Goal: Task Accomplishment & Management: Manage account settings

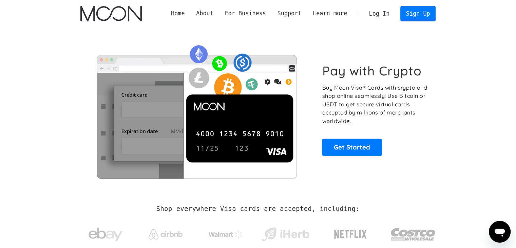
click at [387, 18] on link "Log In" at bounding box center [380, 13] width 32 height 15
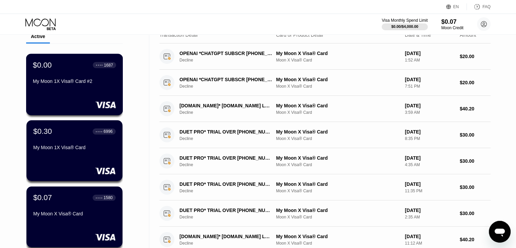
scroll to position [34, 0]
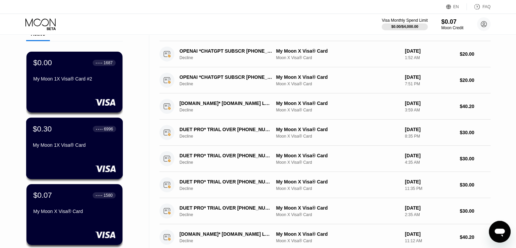
click at [96, 141] on div "$0.30 ● ● ● ● 6996 My Moon 1X Visa® Card" at bounding box center [74, 137] width 83 height 26
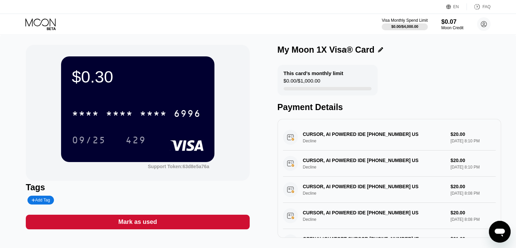
click at [190, 223] on div "Mark as used" at bounding box center [138, 222] width 224 height 15
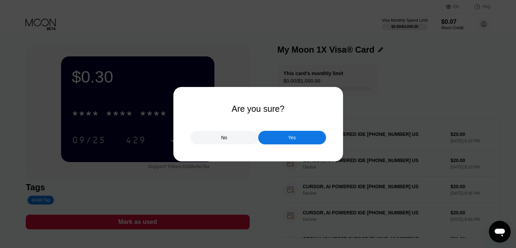
click at [276, 139] on div "Yes" at bounding box center [292, 138] width 68 height 14
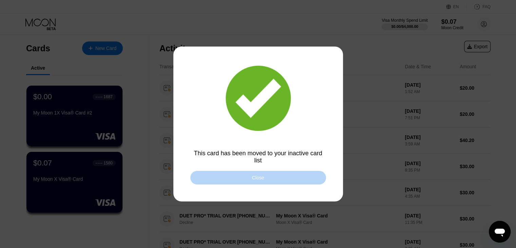
click at [199, 176] on div "Close" at bounding box center [258, 178] width 136 height 14
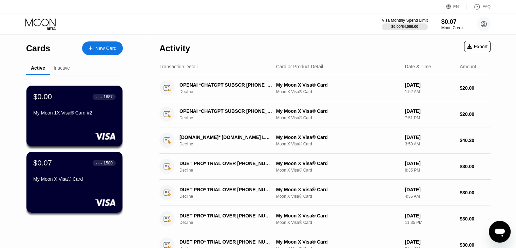
click at [86, 115] on div "My Moon 1X Visa® Card #2" at bounding box center [74, 112] width 82 height 5
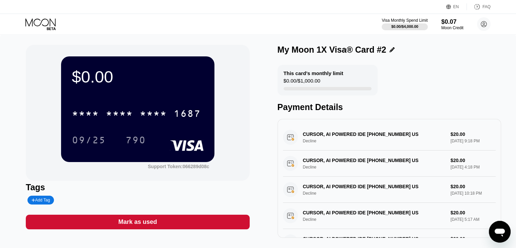
click at [124, 219] on div "Mark as used" at bounding box center [138, 222] width 224 height 15
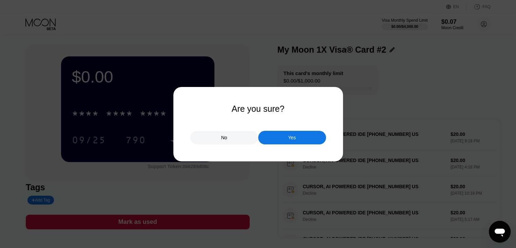
click at [269, 140] on div "Yes" at bounding box center [292, 138] width 68 height 14
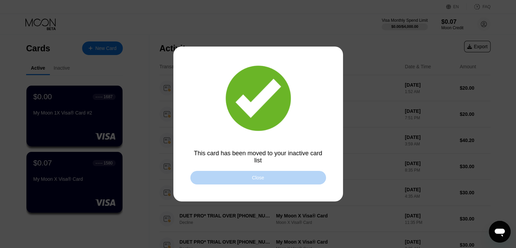
click at [216, 180] on div "Close" at bounding box center [258, 178] width 136 height 14
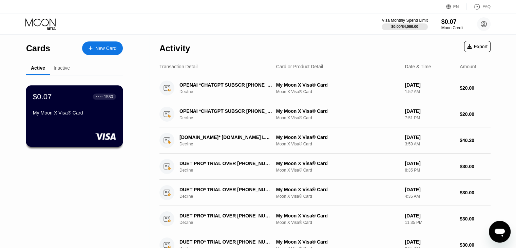
click at [88, 114] on div "My Moon X Visa® Card" at bounding box center [74, 112] width 83 height 5
click at [449, 24] on div "$0.07" at bounding box center [452, 21] width 23 height 7
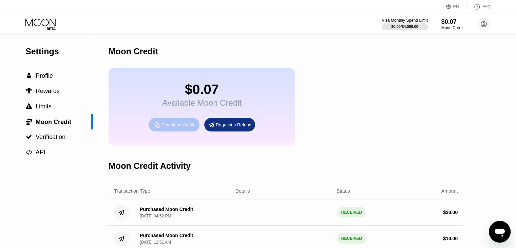
click at [175, 128] on div "Buy Moon Credit" at bounding box center [178, 125] width 33 height 6
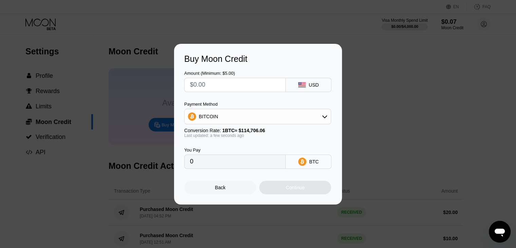
click at [244, 86] on input "text" at bounding box center [235, 85] width 90 height 14
type input "$5"
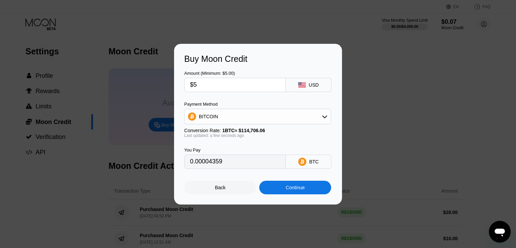
type input "0.00004359"
type input "$50"
type input "0.00043590"
type input "$5"
type input "0.00004359"
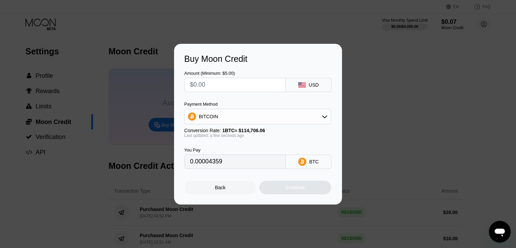
type input "0"
type input "$3"
type input "0.00002616"
type input "$30"
type input "0.00026154"
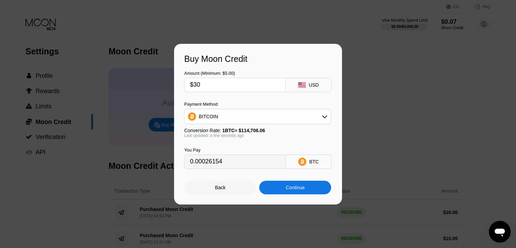
type input "$30"
click at [218, 110] on div "BITCOIN" at bounding box center [258, 117] width 146 height 14
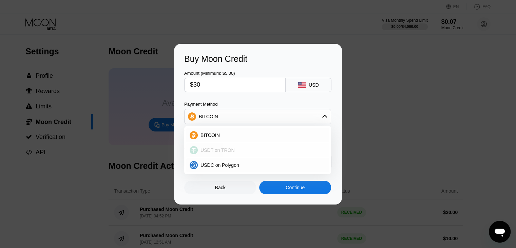
click at [226, 147] on span "USDT on TRON" at bounding box center [218, 149] width 34 height 5
type input "30.30"
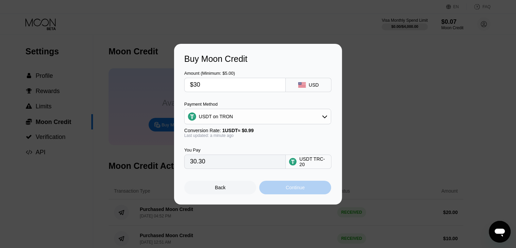
click at [281, 188] on div "Continue" at bounding box center [295, 188] width 72 height 14
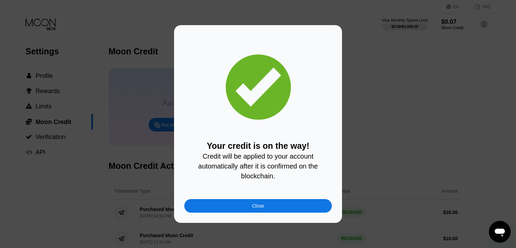
click at [247, 204] on div "Close" at bounding box center [258, 206] width 148 height 14
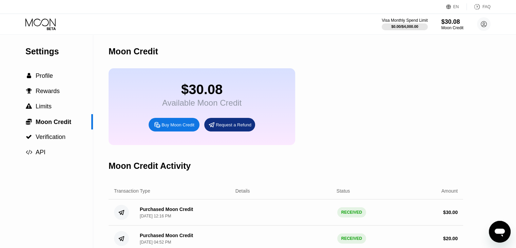
click at [439, 25] on div "Visa Monthly Spend Limit $0.00 / $4,000.00 $30.08 Moon Credit Zouhir Watirsen z…" at bounding box center [436, 24] width 109 height 14
click at [452, 23] on div "$30.08" at bounding box center [453, 21] width 22 height 7
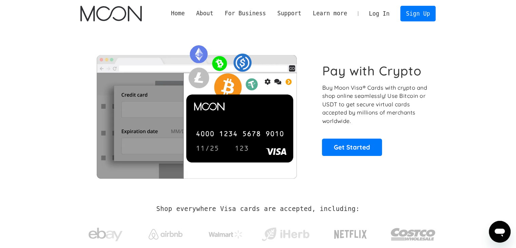
click at [368, 11] on link "Log In" at bounding box center [380, 13] width 32 height 15
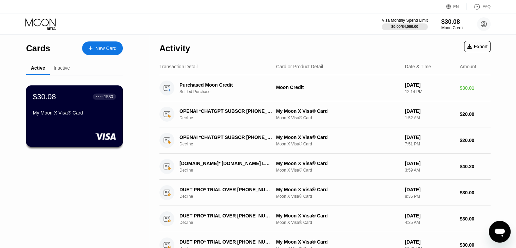
click at [72, 106] on div "$30.08 ● ● ● ● 1580 My Moon X Visa® Card" at bounding box center [74, 105] width 83 height 26
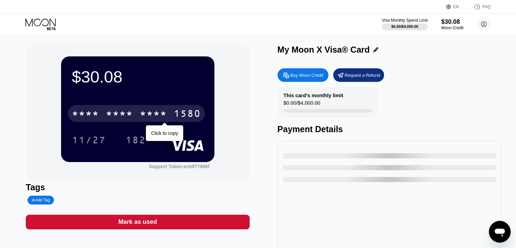
drag, startPoint x: 128, startPoint y: 118, endPoint x: 132, endPoint y: 117, distance: 4.1
click at [128, 118] on div "* * * *" at bounding box center [119, 114] width 27 height 11
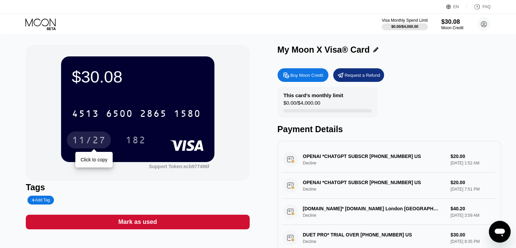
click at [99, 137] on div "11/27" at bounding box center [89, 140] width 34 height 11
click at [140, 131] on div "4513 6500 2865 1580 11/27 182" at bounding box center [138, 120] width 132 height 40
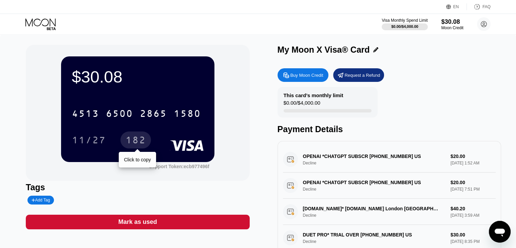
click at [139, 136] on div "182" at bounding box center [136, 140] width 20 height 11
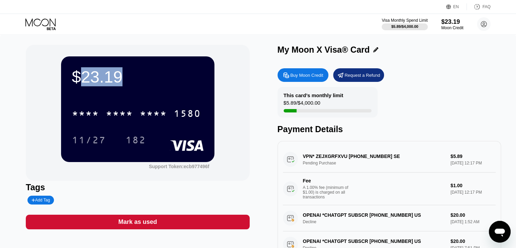
drag, startPoint x: 83, startPoint y: 77, endPoint x: 117, endPoint y: 80, distance: 34.5
click at [117, 80] on div "$23.19" at bounding box center [138, 76] width 132 height 19
drag, startPoint x: 112, startPoint y: 80, endPoint x: 106, endPoint y: 77, distance: 5.9
click at [106, 77] on div "$23.19" at bounding box center [138, 76] width 132 height 19
copy div "23.19"
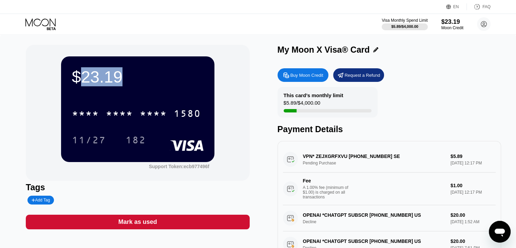
click at [135, 108] on div "* * * * * * * * * * * * 1580" at bounding box center [136, 113] width 137 height 17
click at [93, 79] on div "$23.19" at bounding box center [138, 76] width 132 height 19
click at [88, 78] on div "$23.19" at bounding box center [138, 76] width 132 height 19
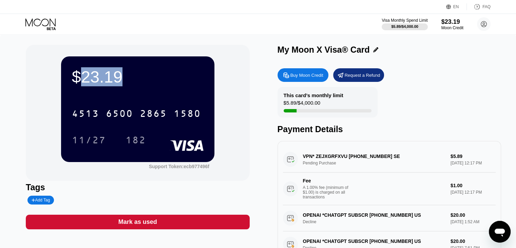
click at [26, 83] on div "$23.19 4513 6500 2865 1580 11/27 182 Support Token: ecb977496f" at bounding box center [138, 113] width 224 height 136
click at [36, 85] on div "$23.19 4513 6500 2865 1580 11/27 182 Support Token: ecb977496f" at bounding box center [138, 113] width 224 height 136
click at [94, 80] on div "$23.19" at bounding box center [138, 76] width 132 height 19
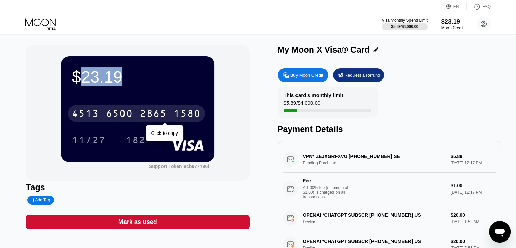
click at [88, 113] on div "4513" at bounding box center [85, 114] width 27 height 11
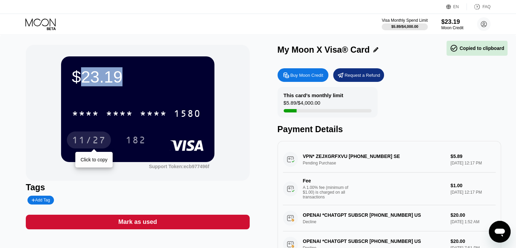
click at [91, 138] on div "11/27" at bounding box center [89, 140] width 34 height 11
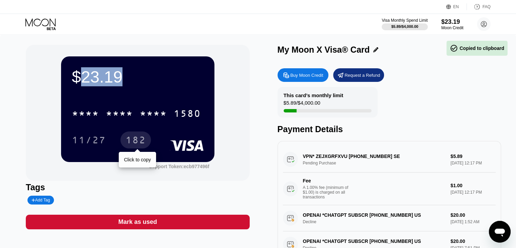
click at [125, 143] on div "182" at bounding box center [136, 139] width 31 height 17
